Goal: Task Accomplishment & Management: Use online tool/utility

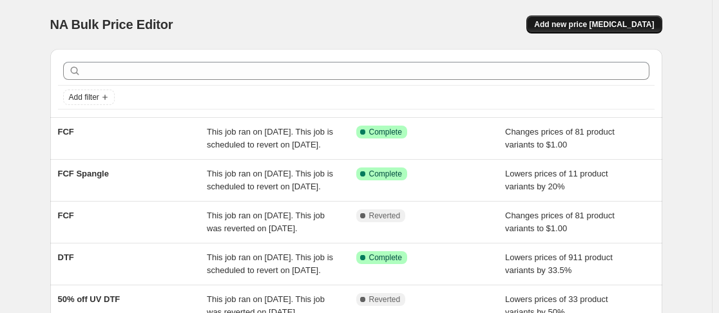
click at [640, 24] on span "Add new price [MEDICAL_DATA]" at bounding box center [594, 24] width 120 height 10
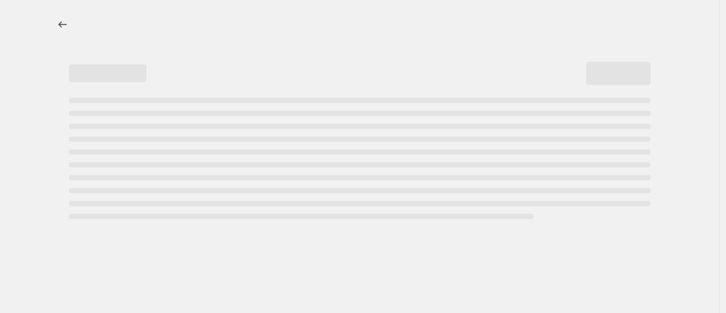
select select "percentage"
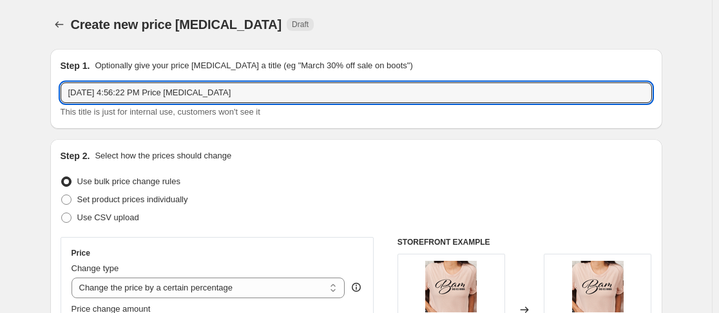
drag, startPoint x: 263, startPoint y: 99, endPoint x: 56, endPoint y: 110, distance: 207.3
click at [56, 110] on div "Step 1. Optionally give your price [MEDICAL_DATA] a title (eg "March 30% off sa…" at bounding box center [356, 89] width 612 height 80
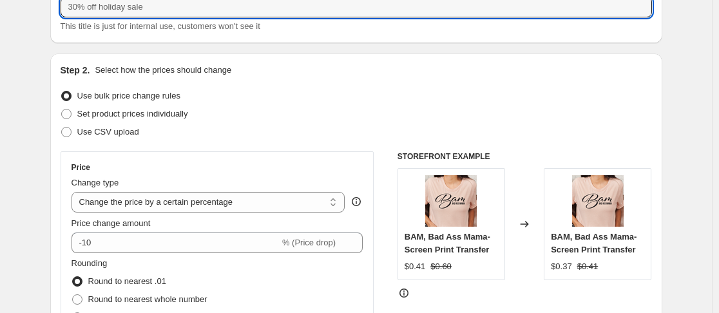
scroll to position [86, 0]
click at [268, 206] on select "Change the price to a certain amount Change the price by a certain amount Chang…" at bounding box center [209, 201] width 274 height 21
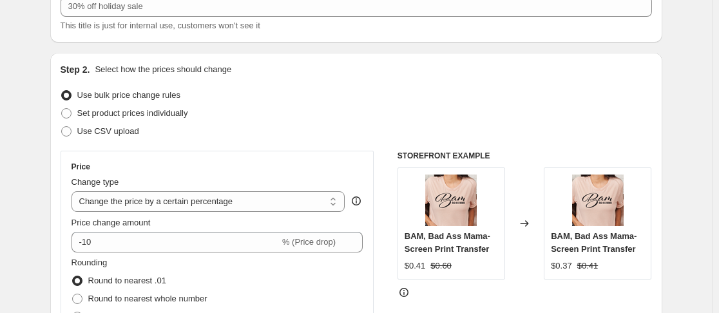
click at [497, 103] on div "Use bulk price change rules" at bounding box center [357, 95] width 592 height 18
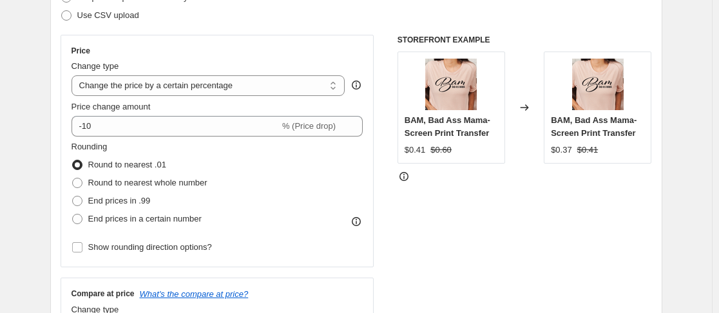
scroll to position [0, 0]
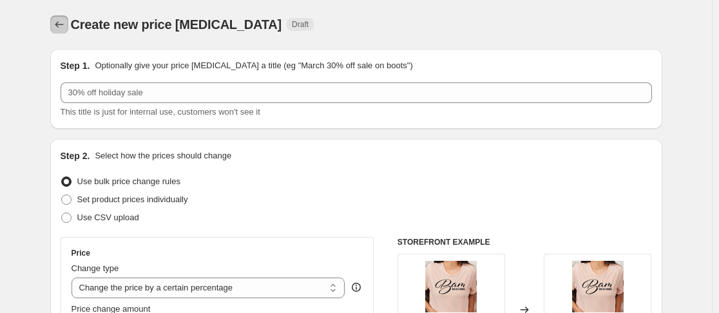
click at [65, 25] on icon "Price change jobs" at bounding box center [59, 24] width 13 height 13
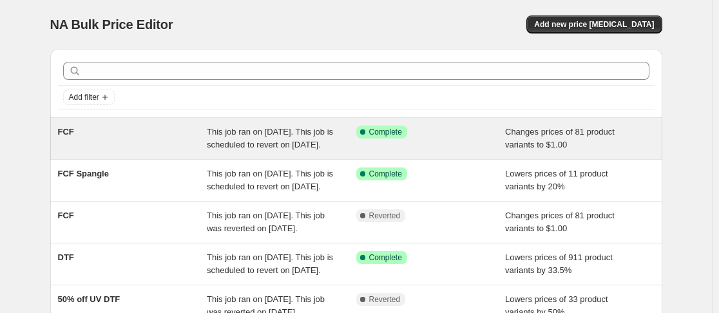
click at [246, 143] on span "This job ran on [DATE]. This job is scheduled to revert on [DATE]." at bounding box center [270, 138] width 126 height 23
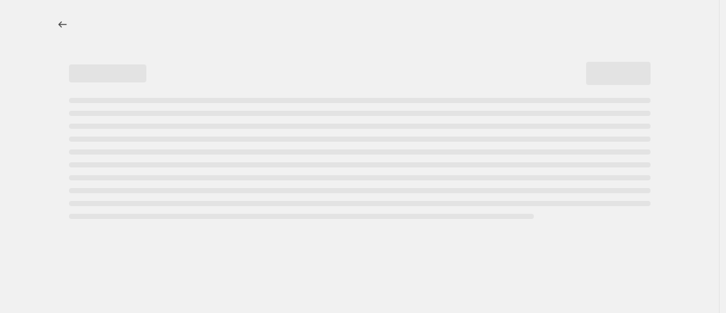
select select "no_change"
select select "collection"
select select "product_status"
select select "collection"
select select "not_equal"
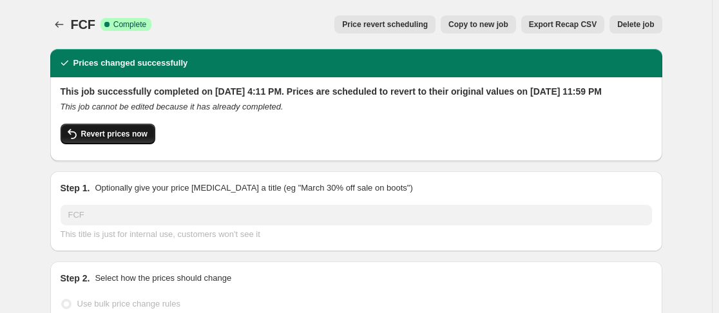
click at [93, 139] on span "Revert prices now" at bounding box center [114, 134] width 66 height 10
checkbox input "false"
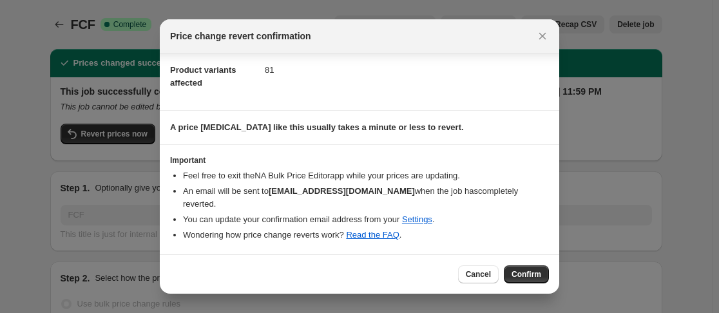
scroll to position [57, 0]
click at [537, 275] on span "Confirm" at bounding box center [527, 274] width 30 height 10
